Goal: Information Seeking & Learning: Learn about a topic

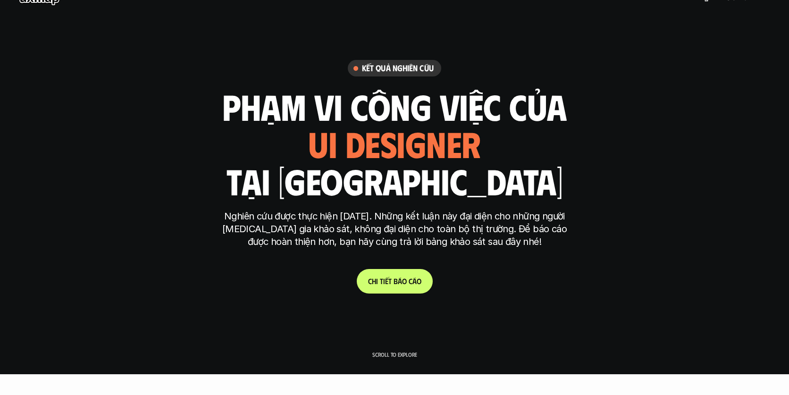
scroll to position [24, 0]
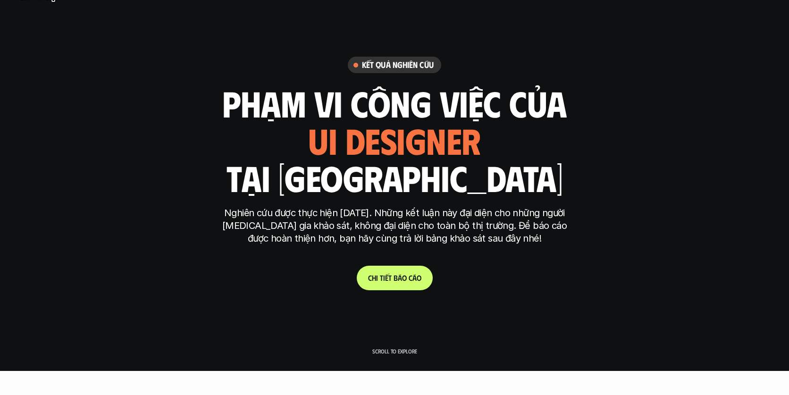
click at [394, 270] on link "C h i t i ế t b á o c á o t r ả l ờ i k h ả o s á t t r ả l ờ i k h ả o s á t" at bounding box center [395, 278] width 76 height 25
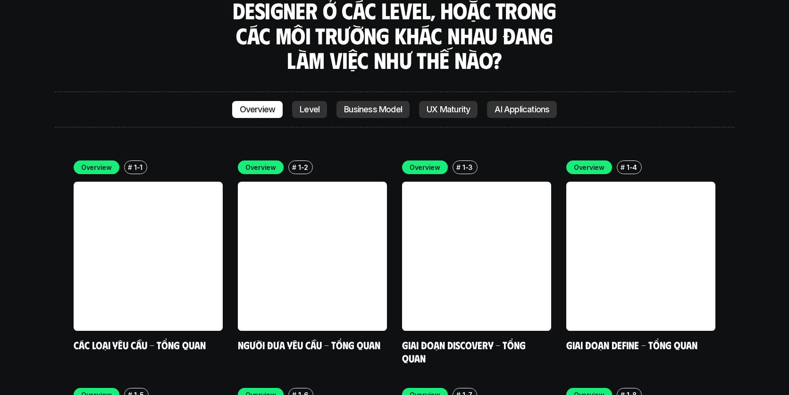
scroll to position [2618, 0]
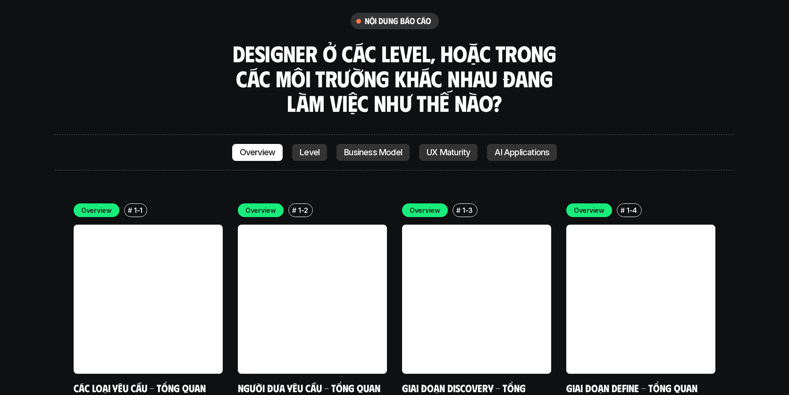
click at [162, 224] on link at bounding box center [148, 298] width 149 height 149
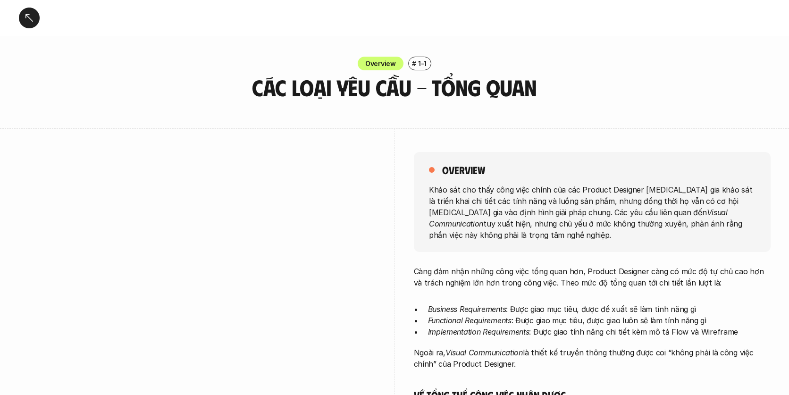
click at [29, 18] on div at bounding box center [29, 18] width 21 height 21
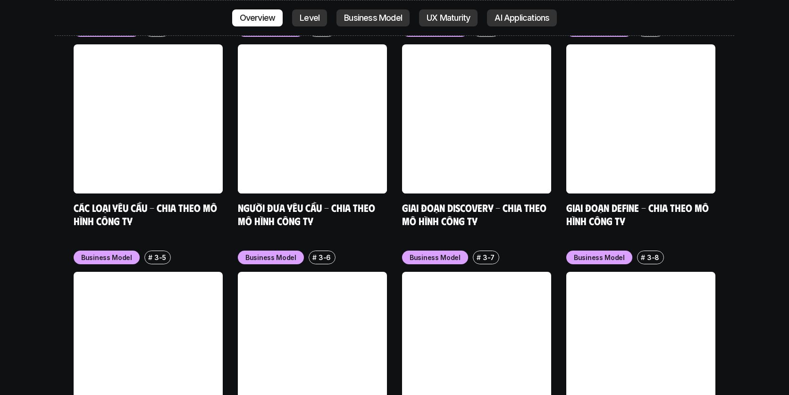
scroll to position [4347, 0]
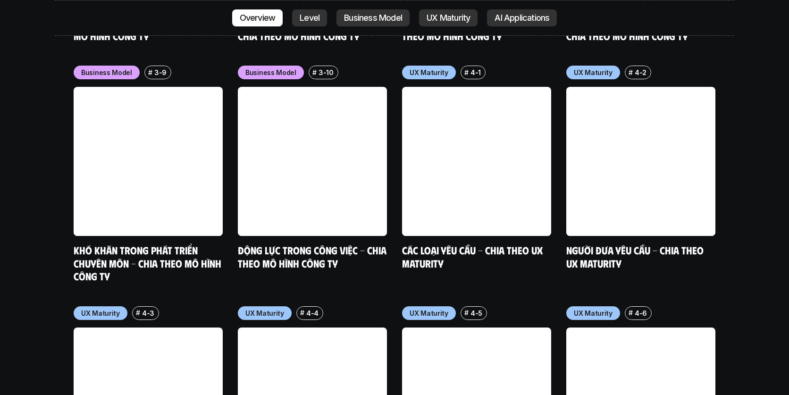
click at [310, 87] on link at bounding box center [312, 161] width 149 height 149
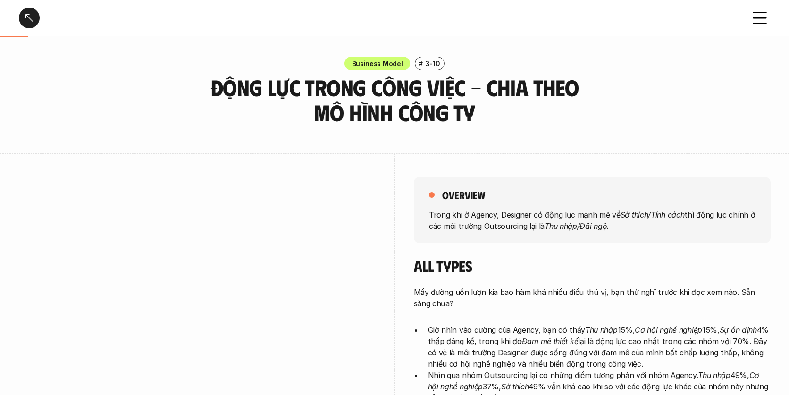
click at [27, 13] on div at bounding box center [29, 18] width 21 height 21
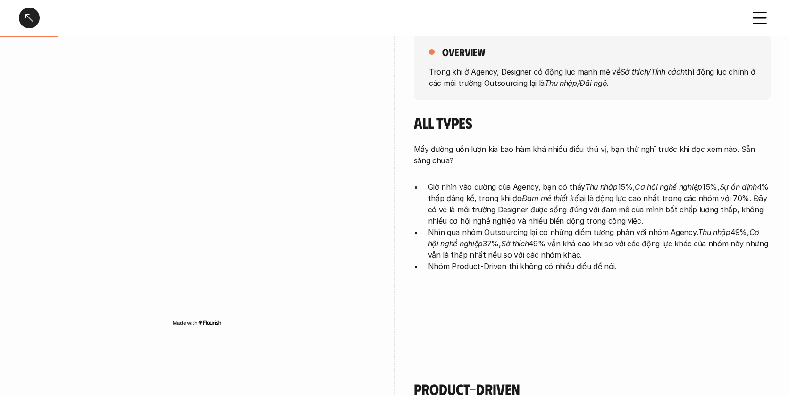
scroll to position [286, 0]
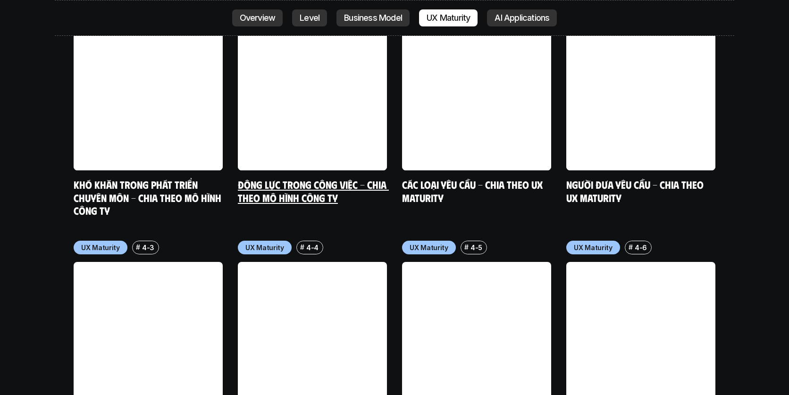
scroll to position [4401, 0]
